Goal: Information Seeking & Learning: Check status

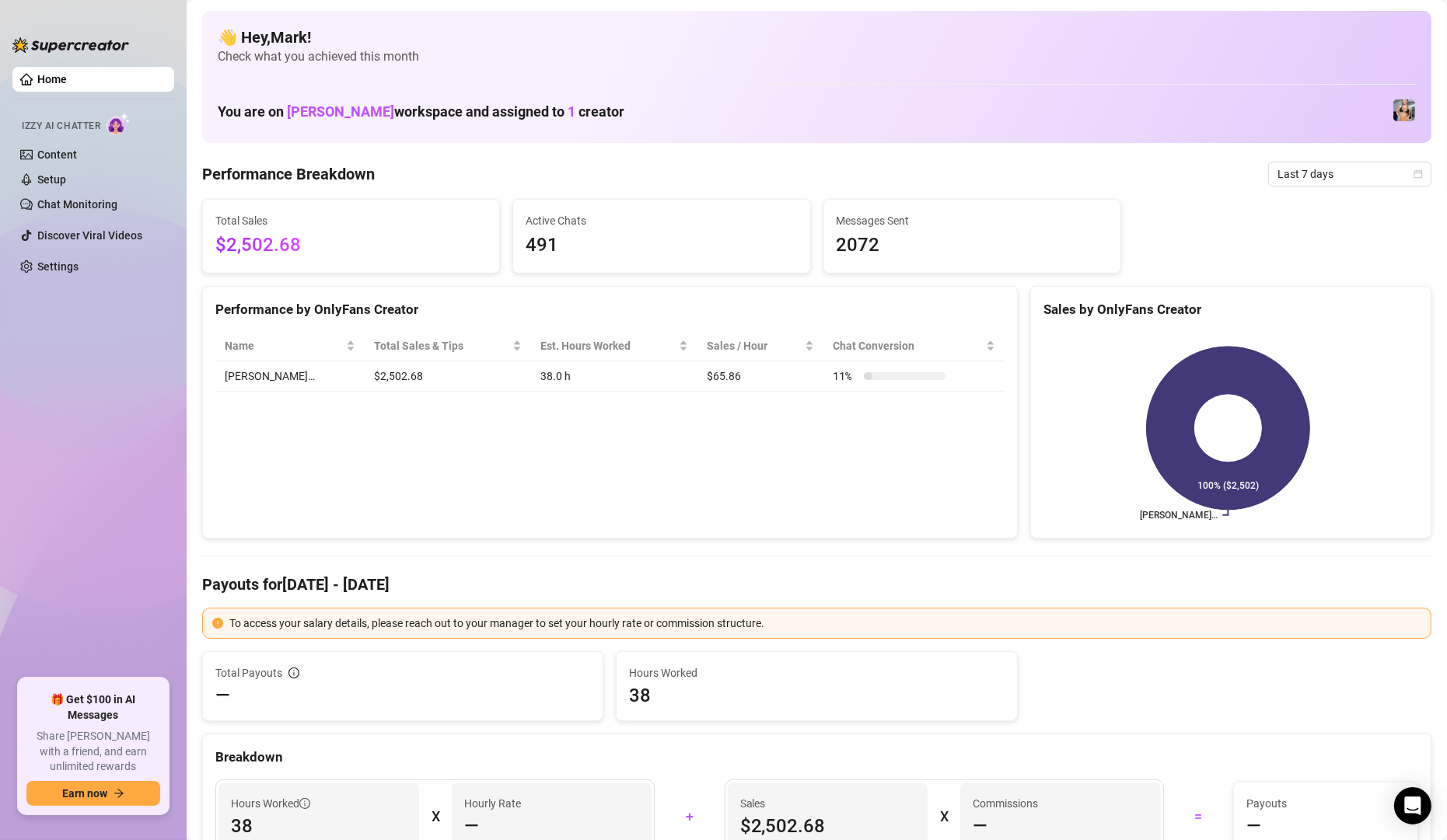
drag, startPoint x: 1291, startPoint y: 305, endPoint x: 1314, endPoint y: 282, distance: 32.5
click at [1292, 305] on div "Sales by OnlyFans Creator" at bounding box center [1230, 309] width 374 height 21
click at [1185, 267] on div "Total Sales $2,502.68 Active Chats 491 Messages Sent 2072" at bounding box center [816, 236] width 1241 height 74
